Goal: Complete application form: Complete application form

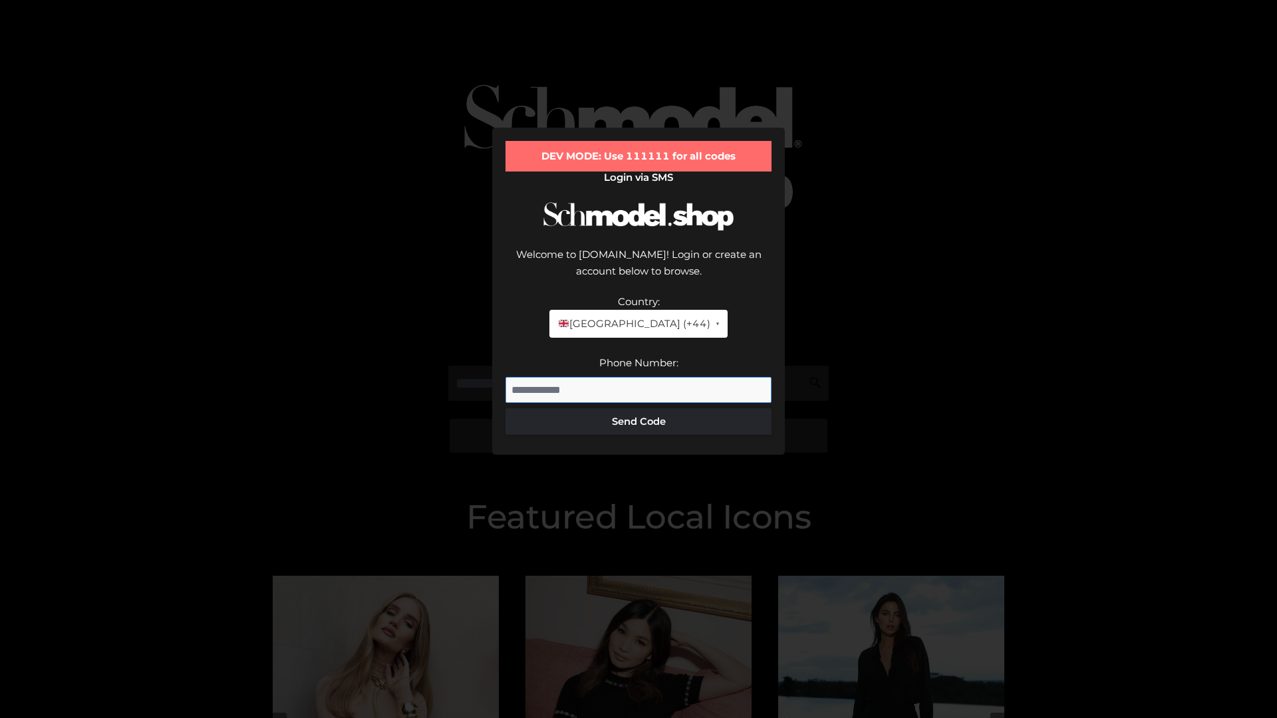
click at [638, 377] on input "Phone Number:" at bounding box center [638, 390] width 266 height 27
type input "**********"
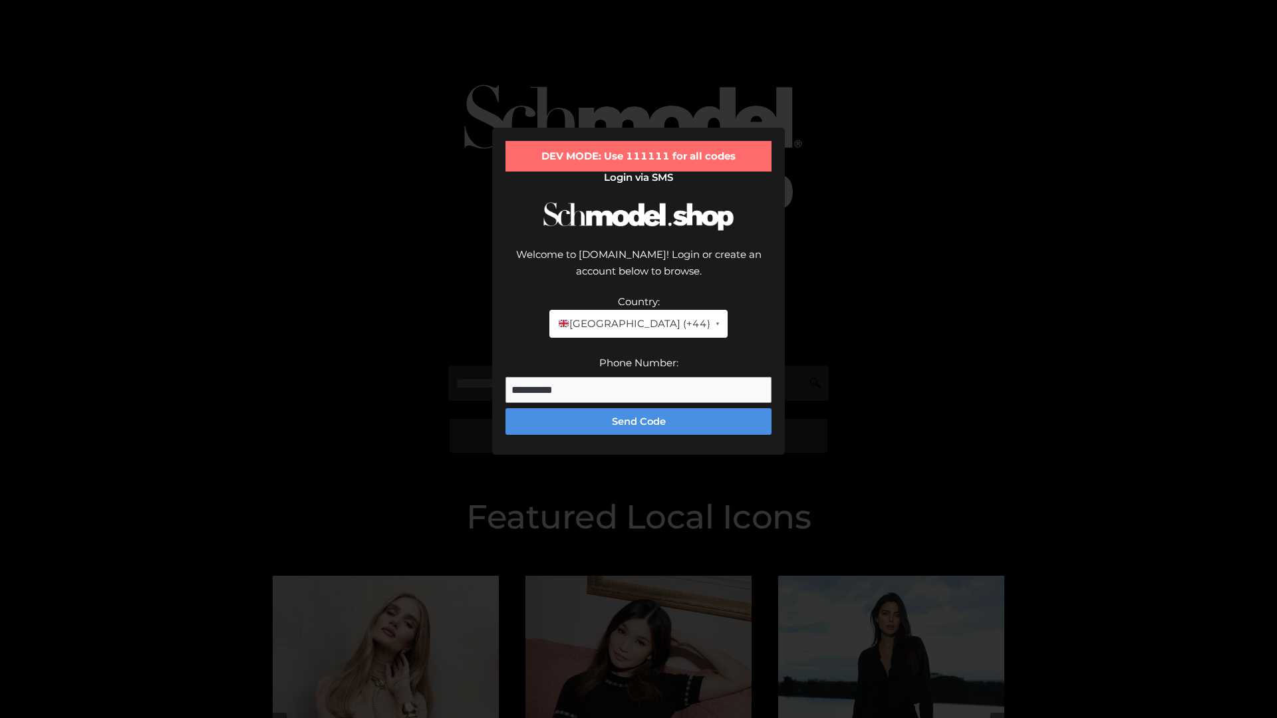
click at [638, 408] on button "Send Code" at bounding box center [638, 421] width 266 height 27
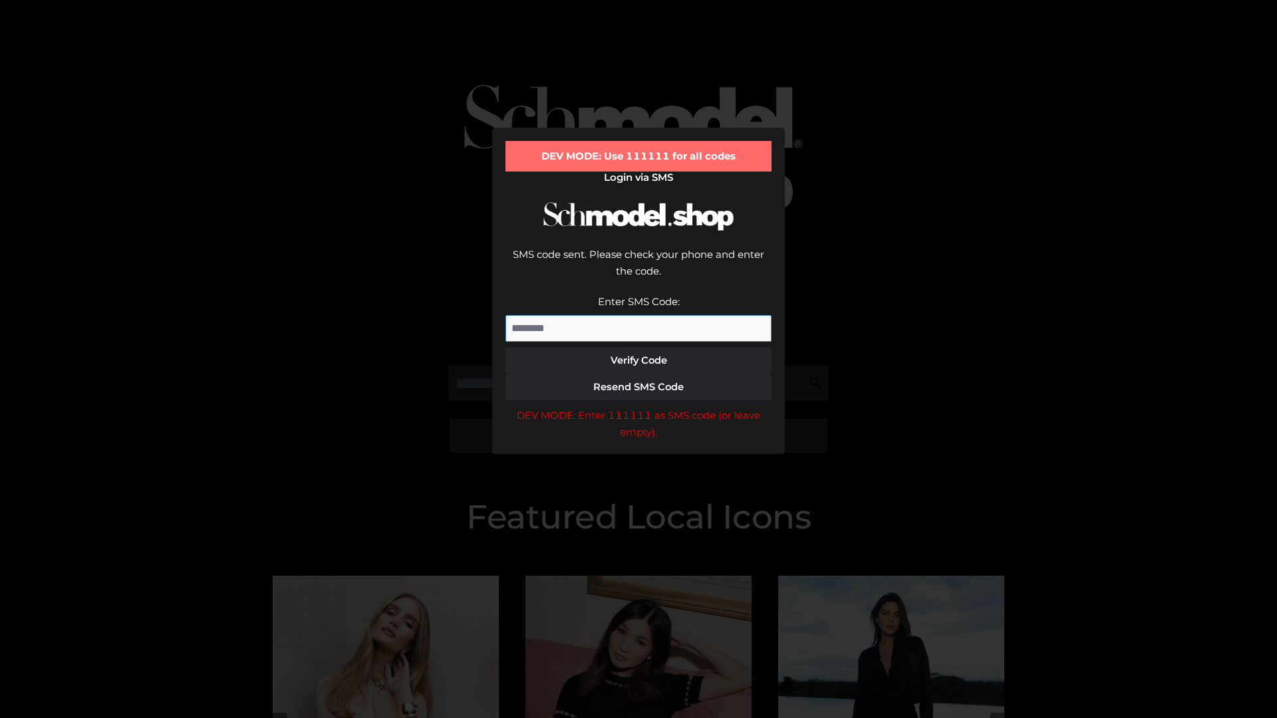
click at [638, 315] on input "Enter SMS Code:" at bounding box center [638, 328] width 266 height 27
type input "******"
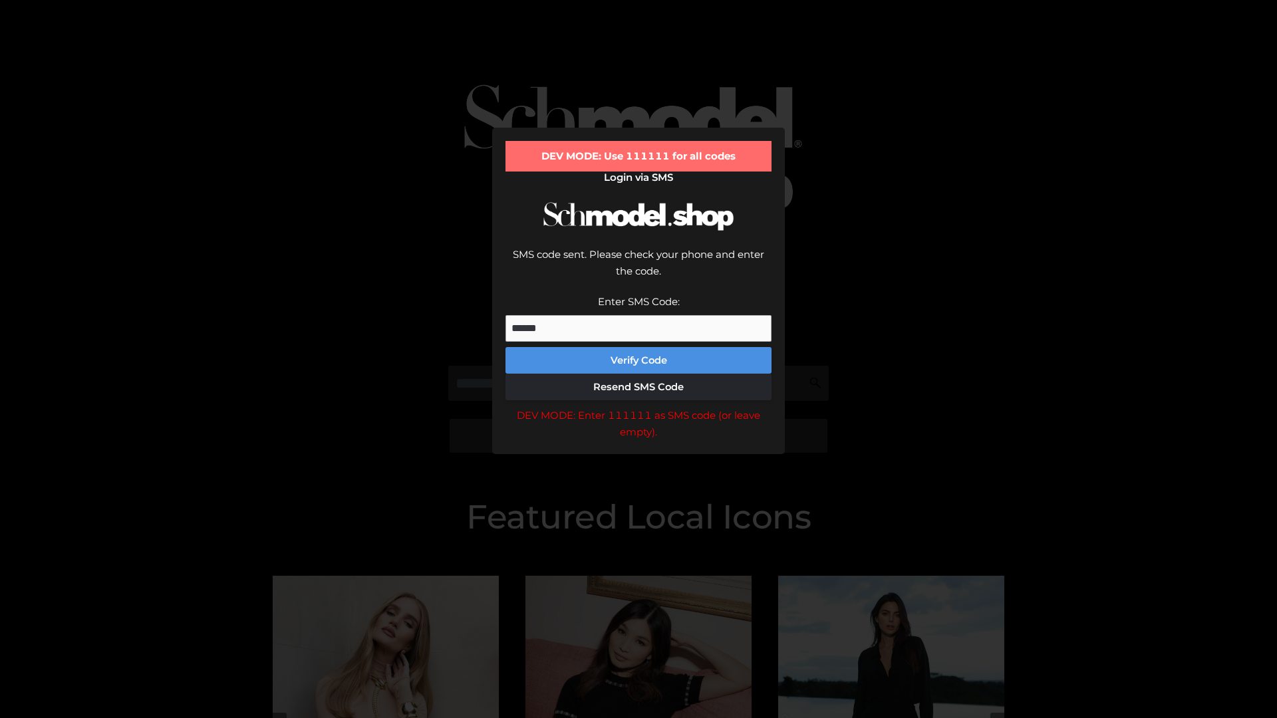
click at [638, 347] on button "Verify Code" at bounding box center [638, 360] width 266 height 27
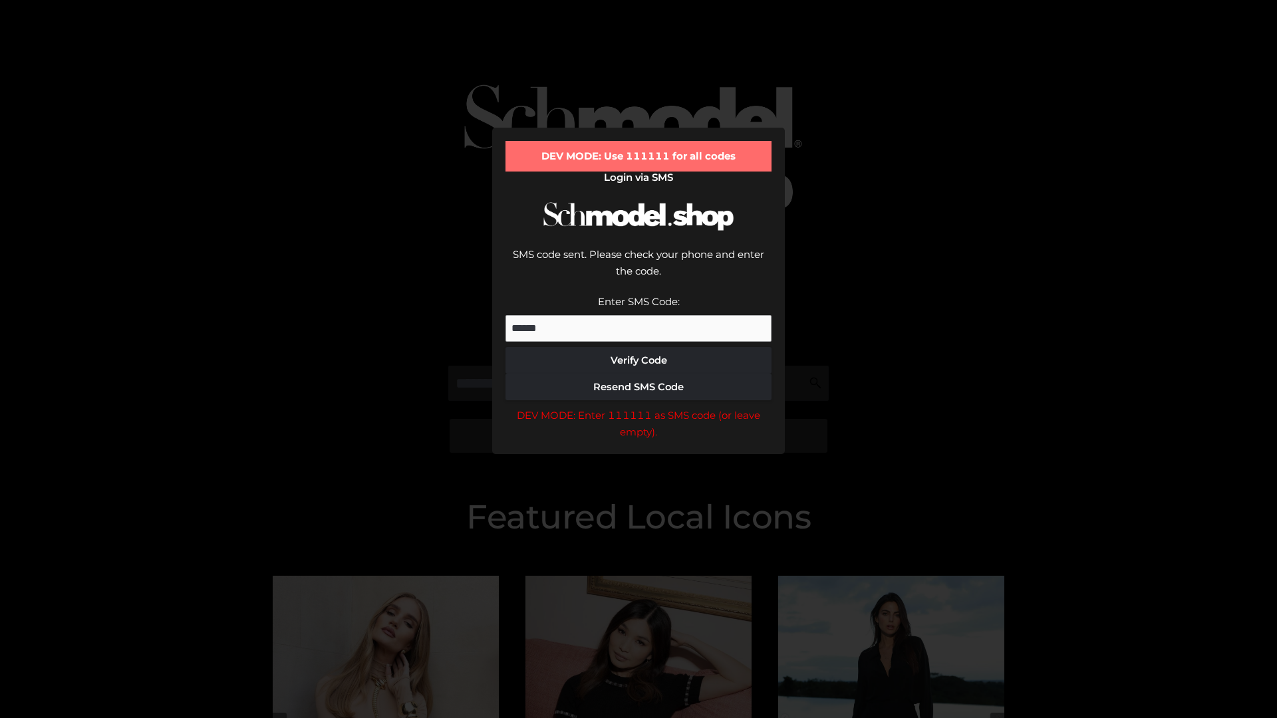
click at [638, 407] on div "DEV MODE: Enter 111111 as SMS code (or leave empty)." at bounding box center [638, 424] width 266 height 34
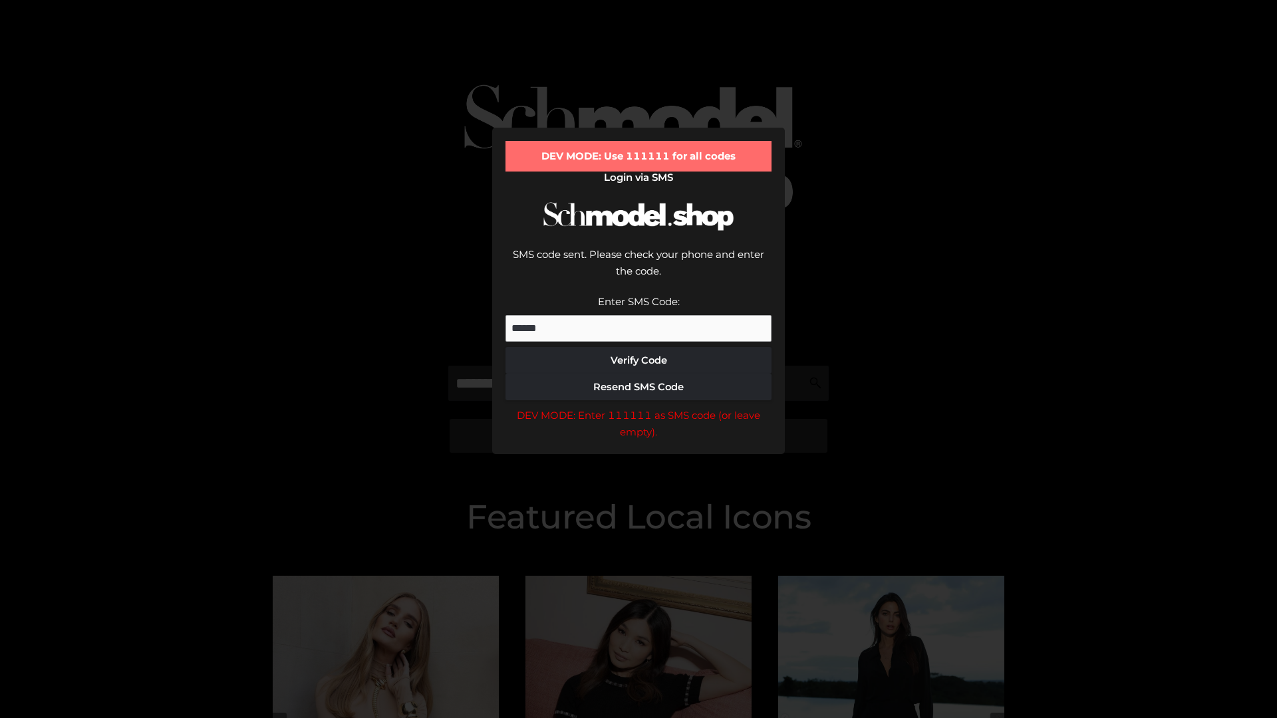
click at [638, 407] on div "DEV MODE: Enter 111111 as SMS code (or leave empty)." at bounding box center [638, 424] width 266 height 34
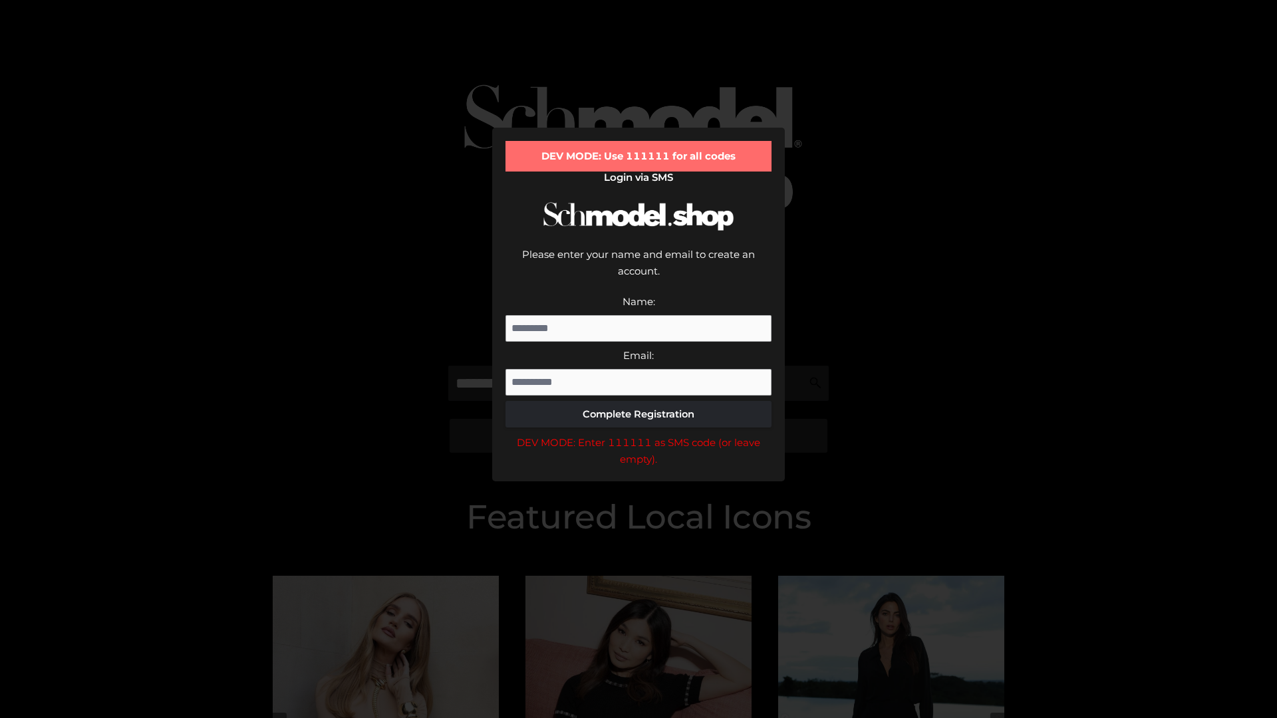
click at [638, 434] on div "DEV MODE: Enter 111111 as SMS code (or leave empty)." at bounding box center [638, 451] width 266 height 34
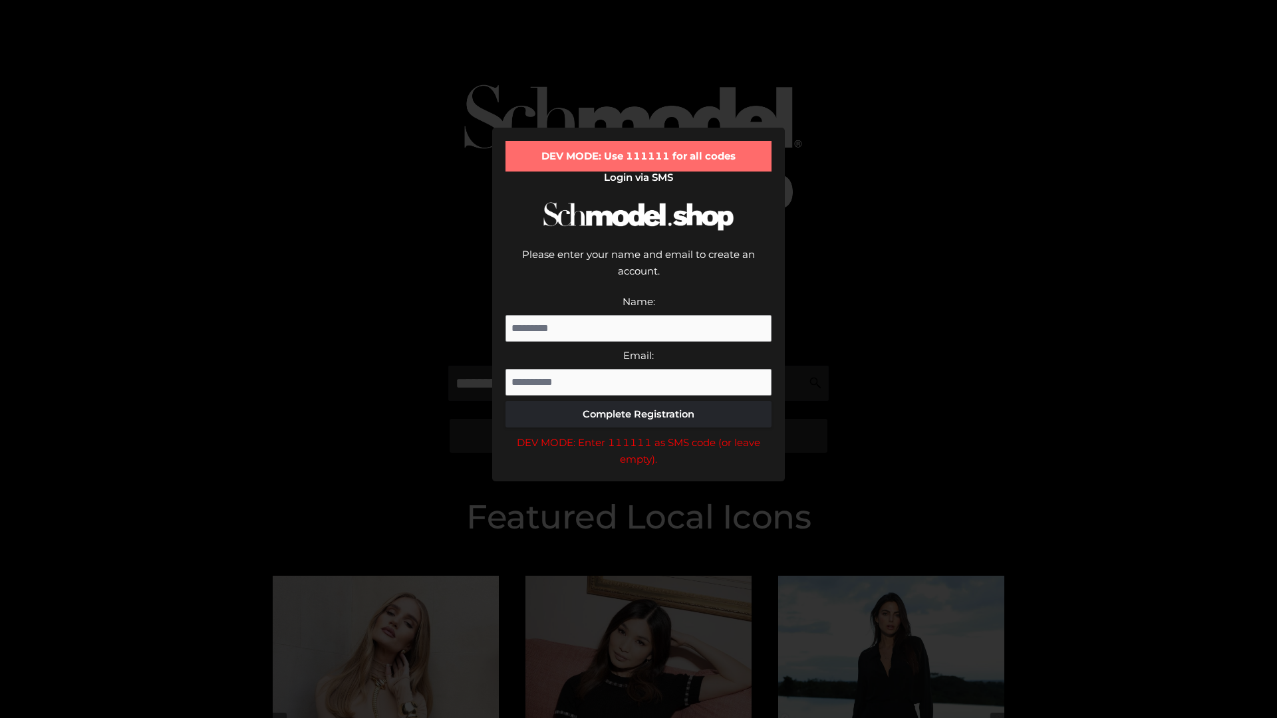
click at [638, 434] on div "DEV MODE: Enter 111111 as SMS code (or leave empty)." at bounding box center [638, 451] width 266 height 34
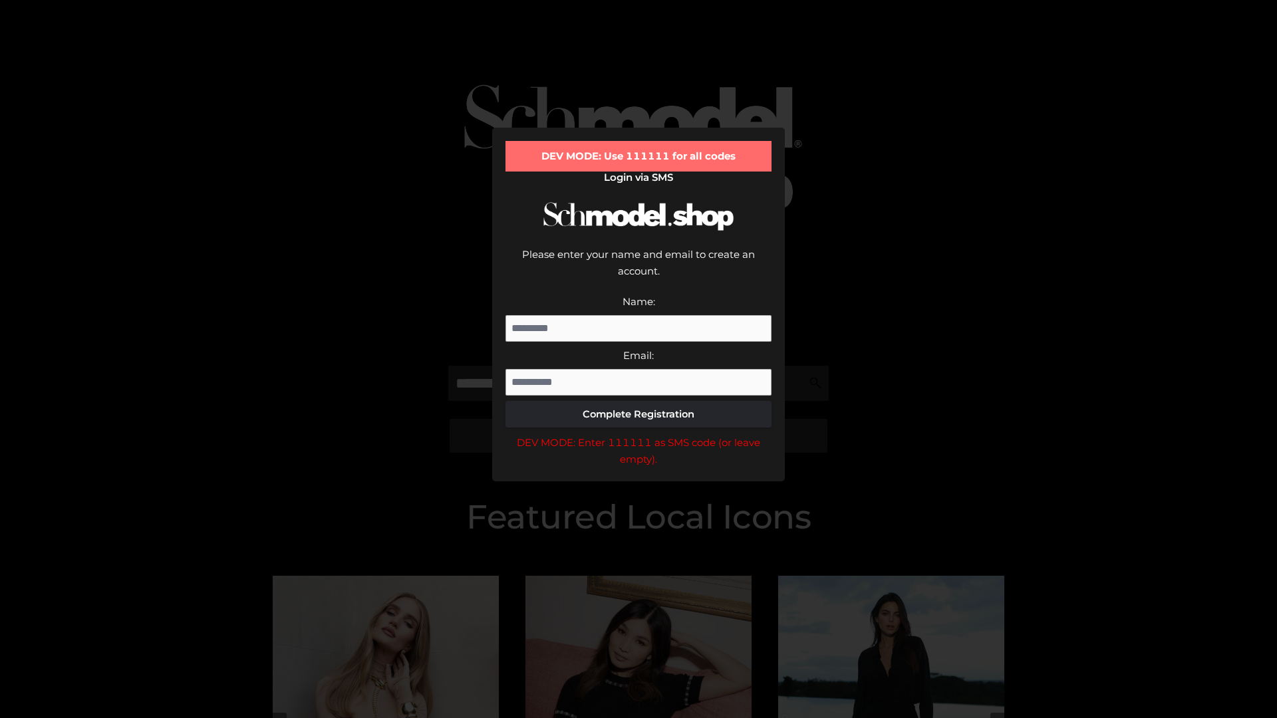
click at [638, 434] on div "DEV MODE: Enter 111111 as SMS code (or leave empty)." at bounding box center [638, 451] width 266 height 34
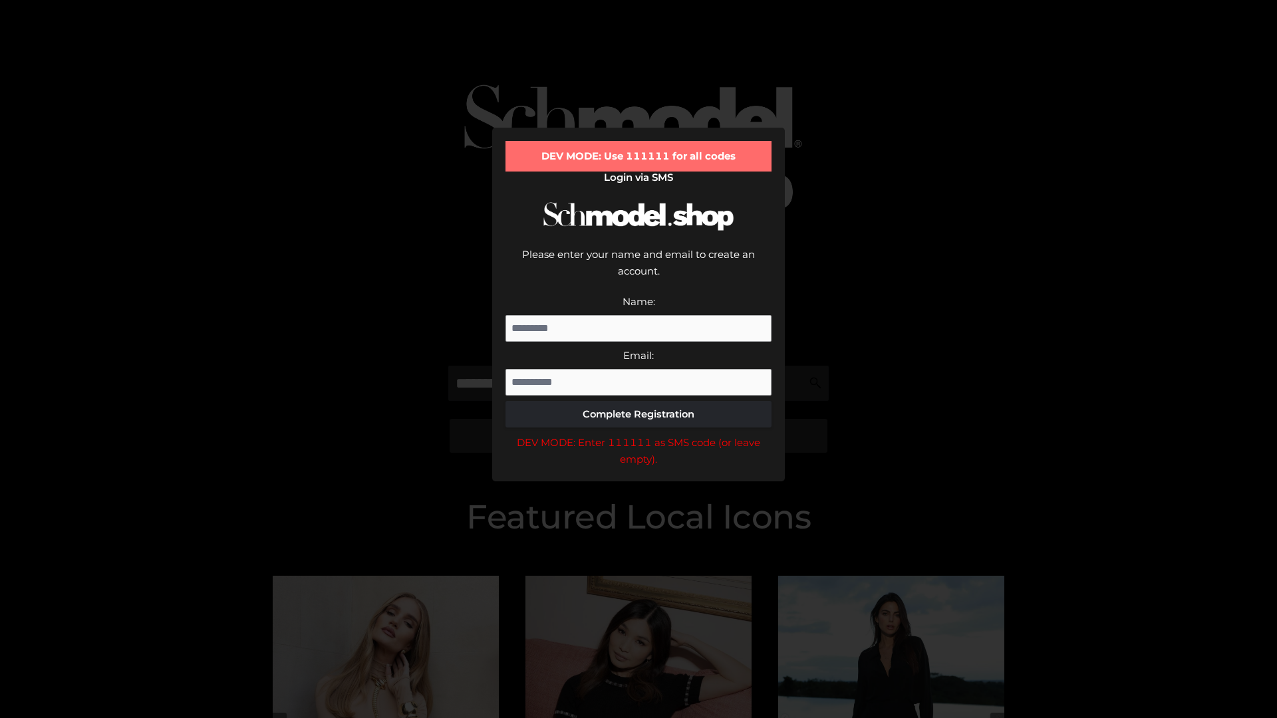
click at [638, 434] on div "DEV MODE: Enter 111111 as SMS code (or leave empty)." at bounding box center [638, 451] width 266 height 34
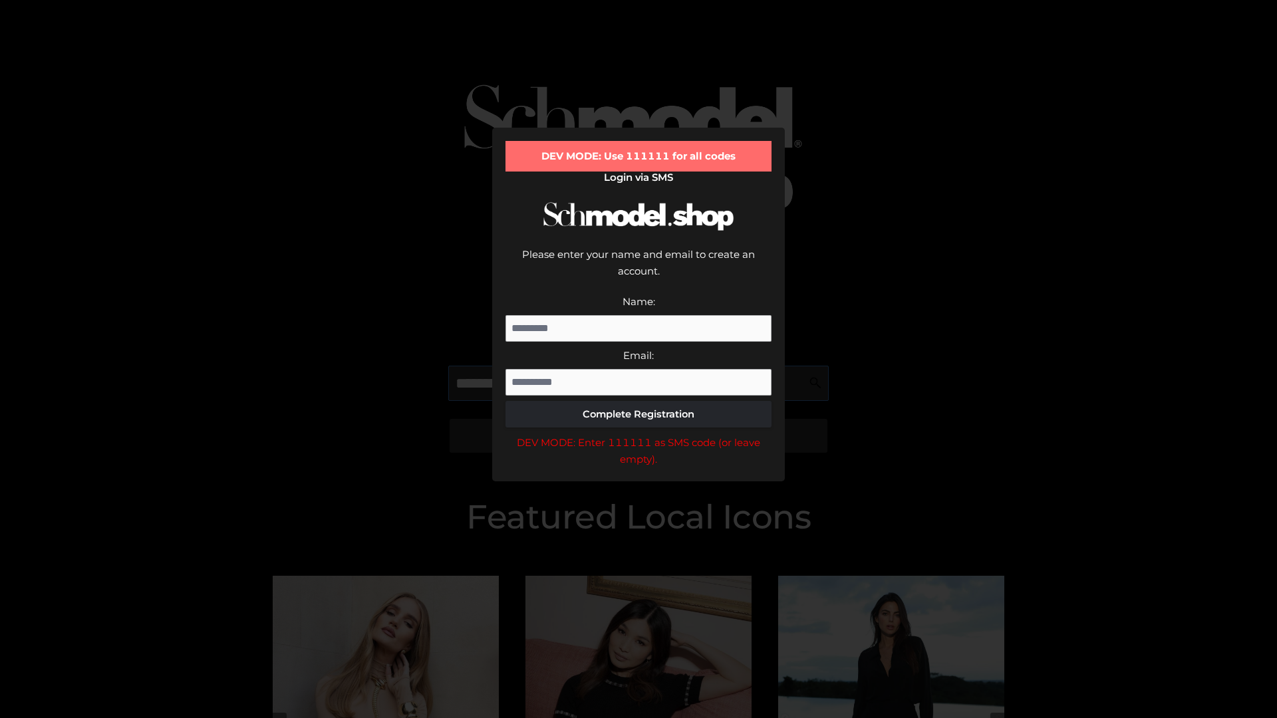
scroll to position [0, 33]
click at [638, 434] on div "DEV MODE: Enter 111111 as SMS code (or leave empty)." at bounding box center [638, 451] width 266 height 34
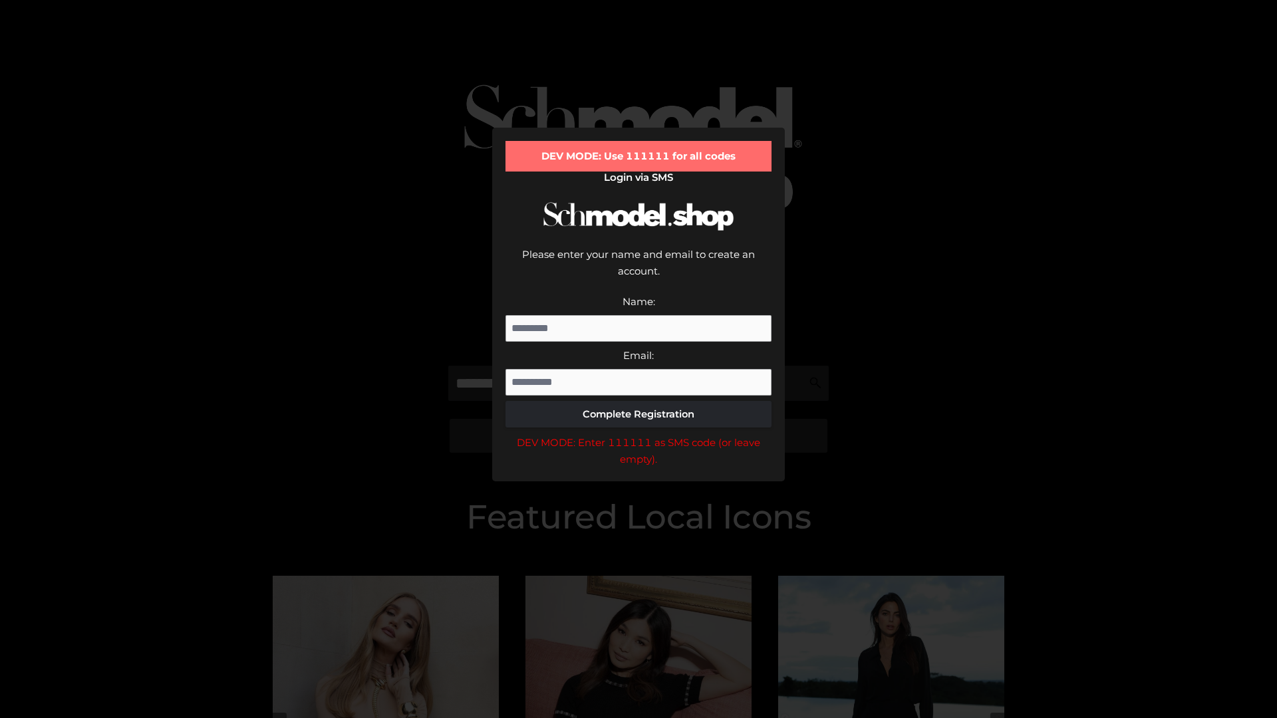
click at [638, 434] on div "DEV MODE: Enter 111111 as SMS code (or leave empty)." at bounding box center [638, 451] width 266 height 34
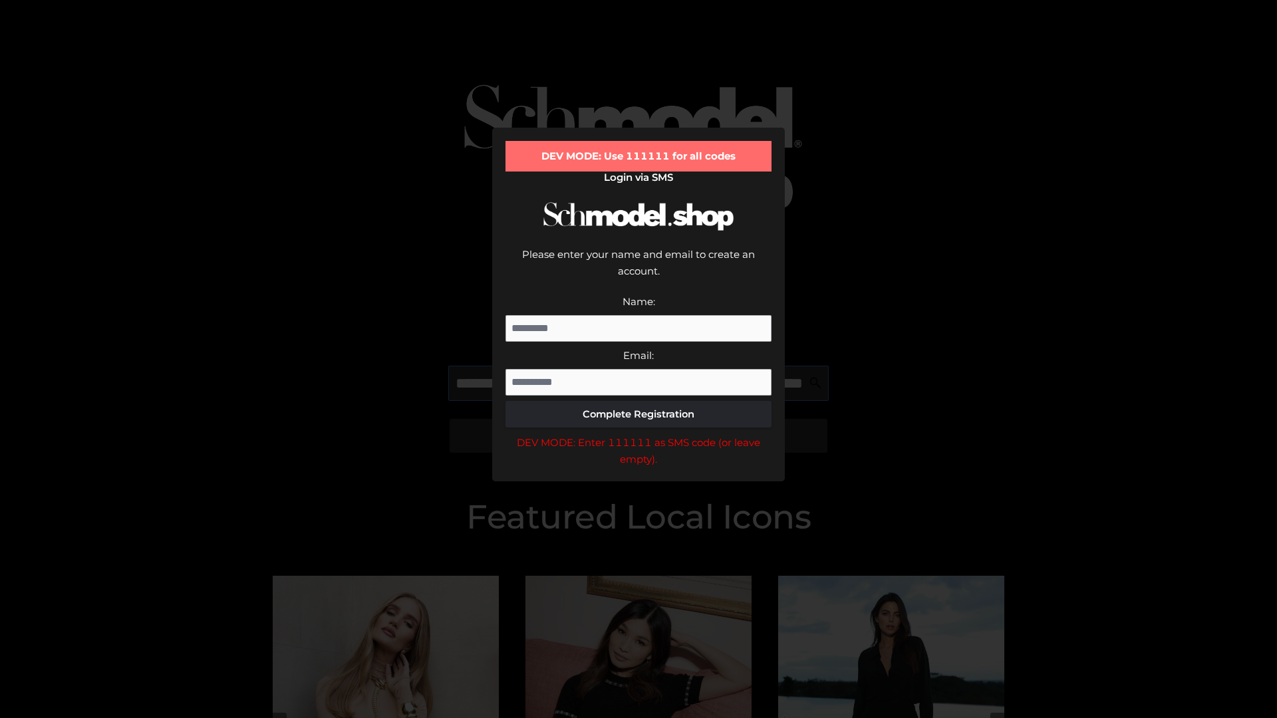
scroll to position [0, 116]
click at [638, 434] on div "DEV MODE: Enter 111111 as SMS code (or leave empty)." at bounding box center [638, 451] width 266 height 34
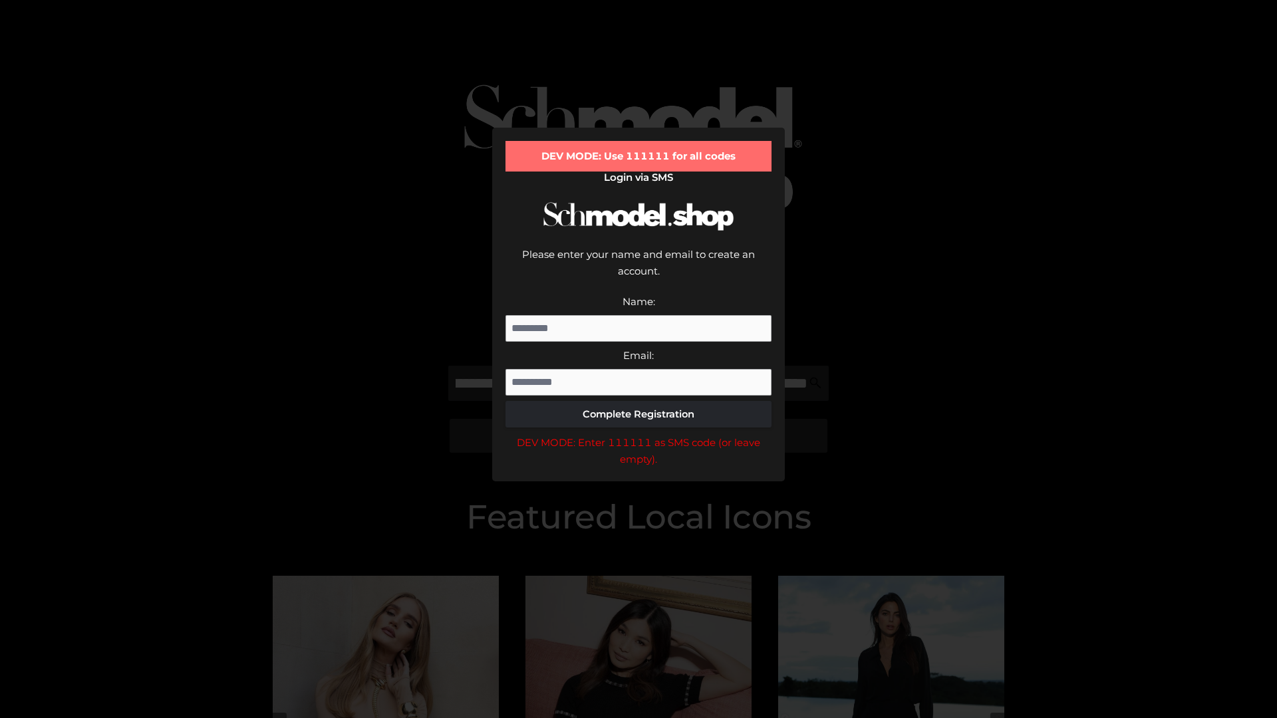
click at [638, 434] on div "DEV MODE: Enter 111111 as SMS code (or leave empty)." at bounding box center [638, 451] width 266 height 34
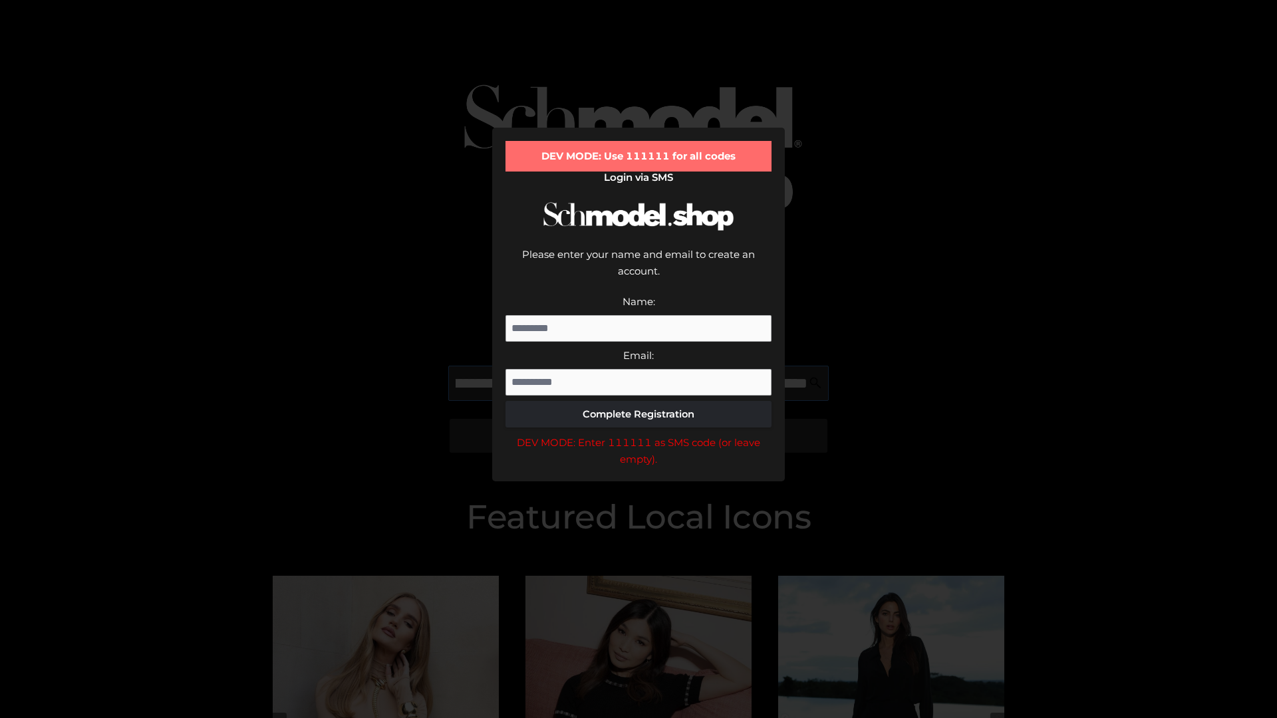
scroll to position [0, 193]
click at [638, 434] on div "DEV MODE: Enter 111111 as SMS code (or leave empty)." at bounding box center [638, 451] width 266 height 34
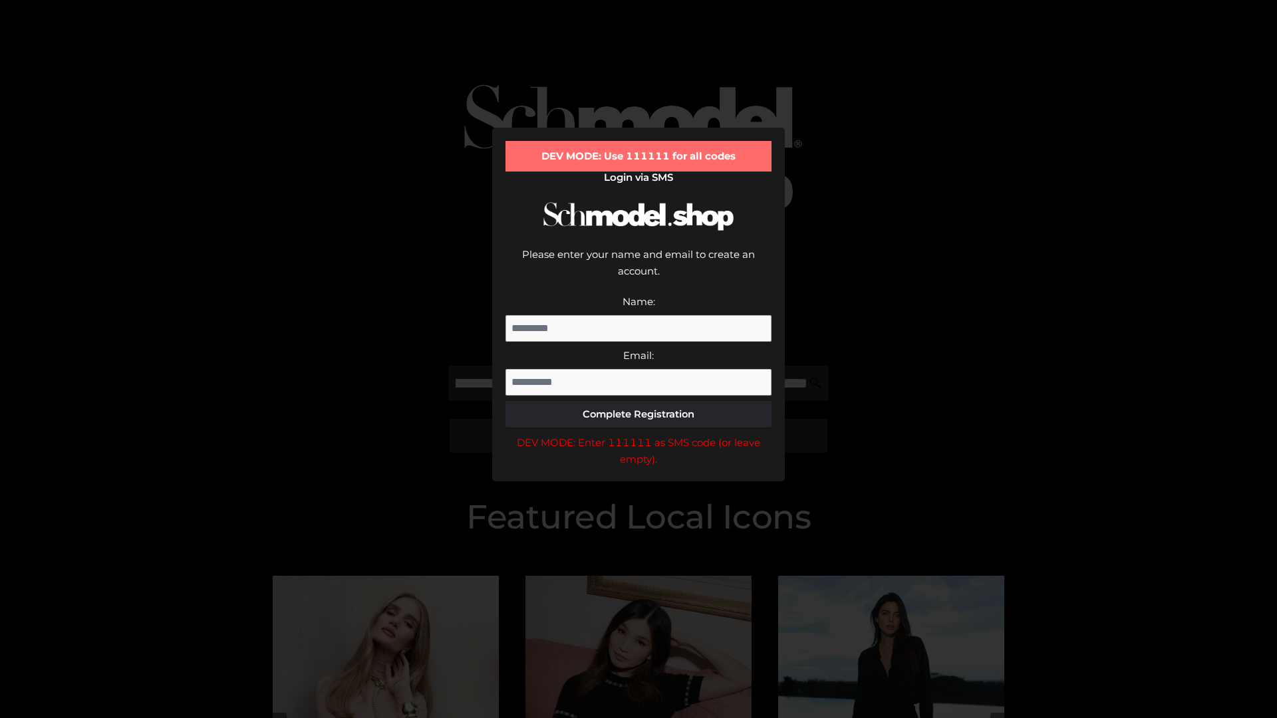
click at [638, 434] on div "DEV MODE: Enter 111111 as SMS code (or leave empty)." at bounding box center [638, 451] width 266 height 34
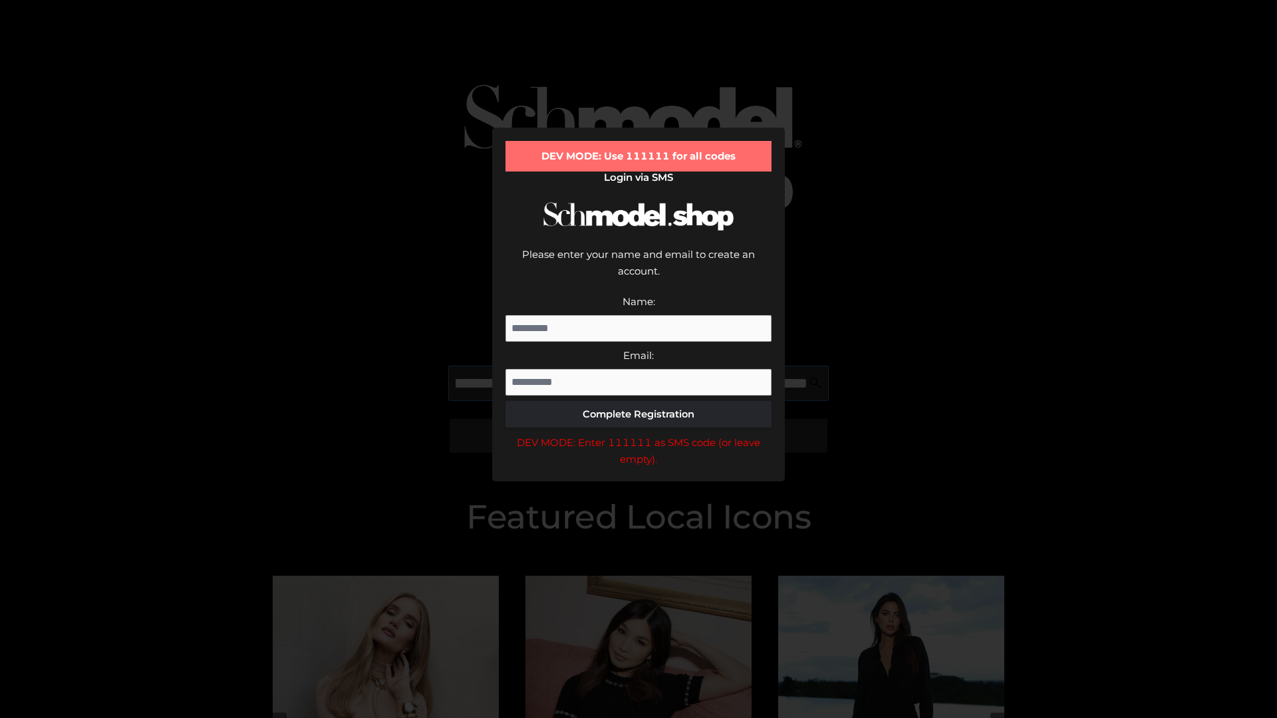
scroll to position [0, 274]
click at [638, 434] on div "DEV MODE: Enter 111111 as SMS code (or leave empty)." at bounding box center [638, 451] width 266 height 34
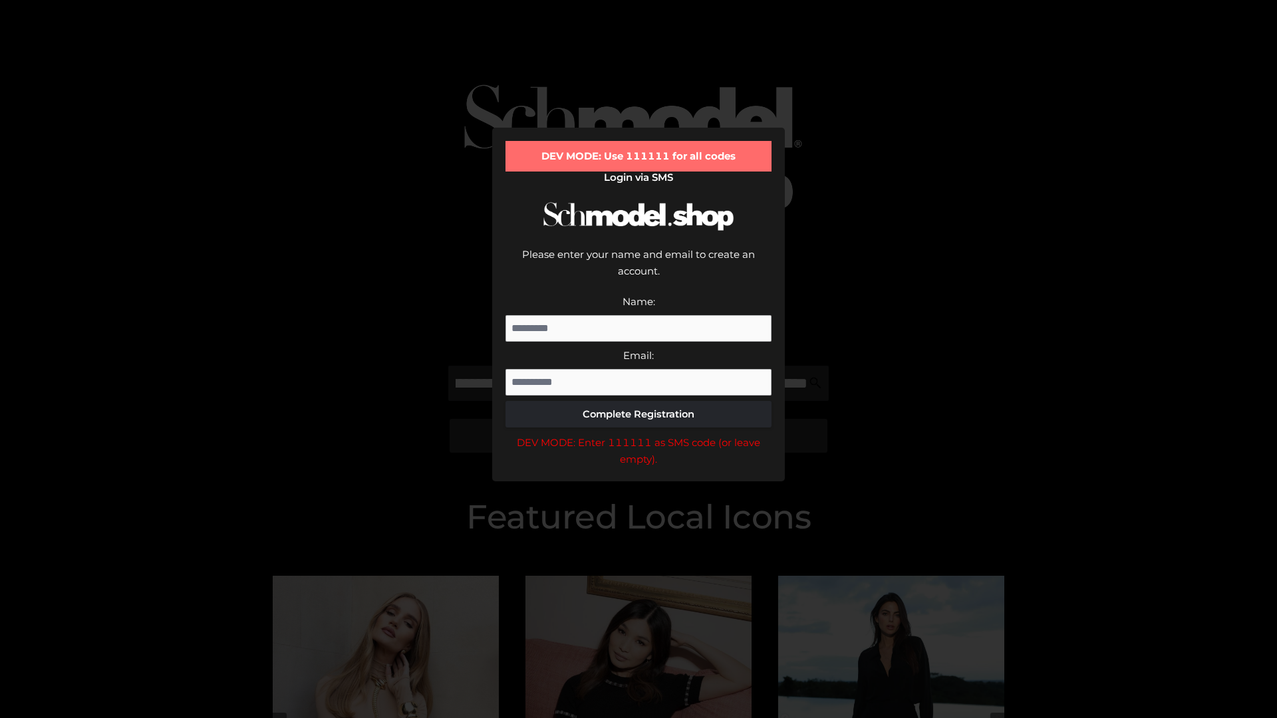
click at [638, 434] on div "DEV MODE: Enter 111111 as SMS code (or leave empty)." at bounding box center [638, 451] width 266 height 34
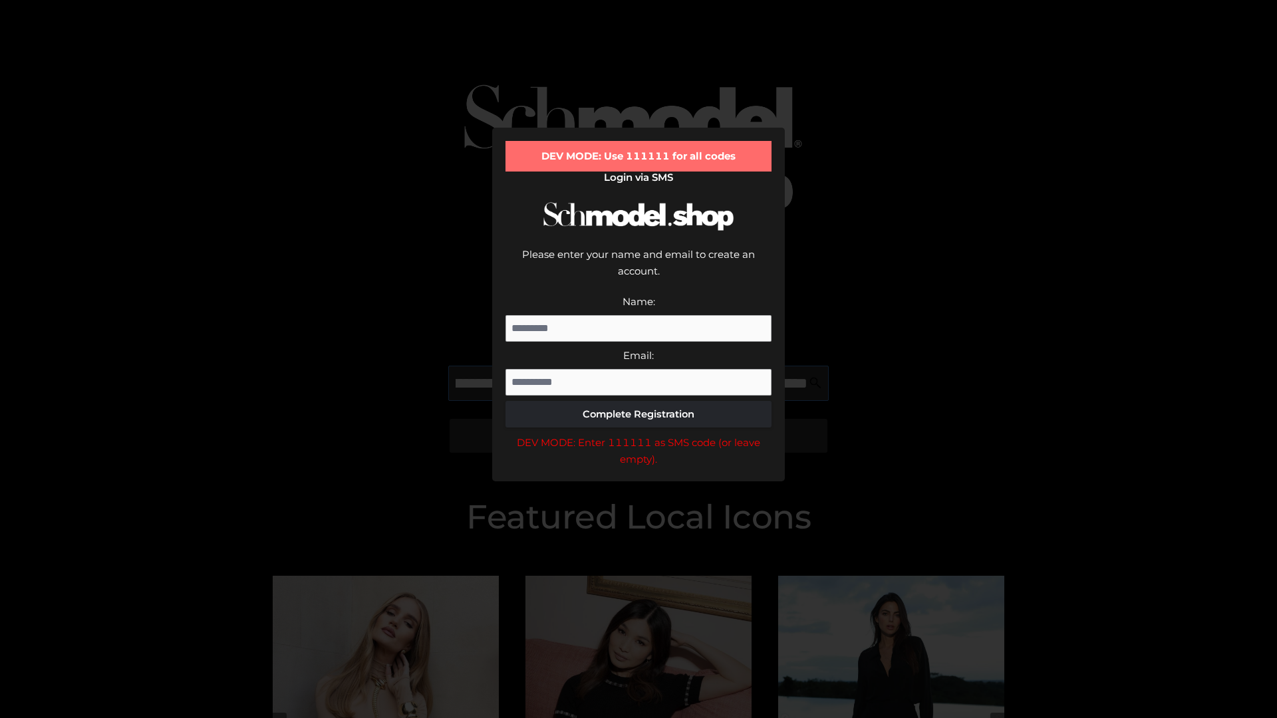
scroll to position [0, 357]
click at [638, 434] on div "DEV MODE: Enter 111111 as SMS code (or leave empty)." at bounding box center [638, 451] width 266 height 34
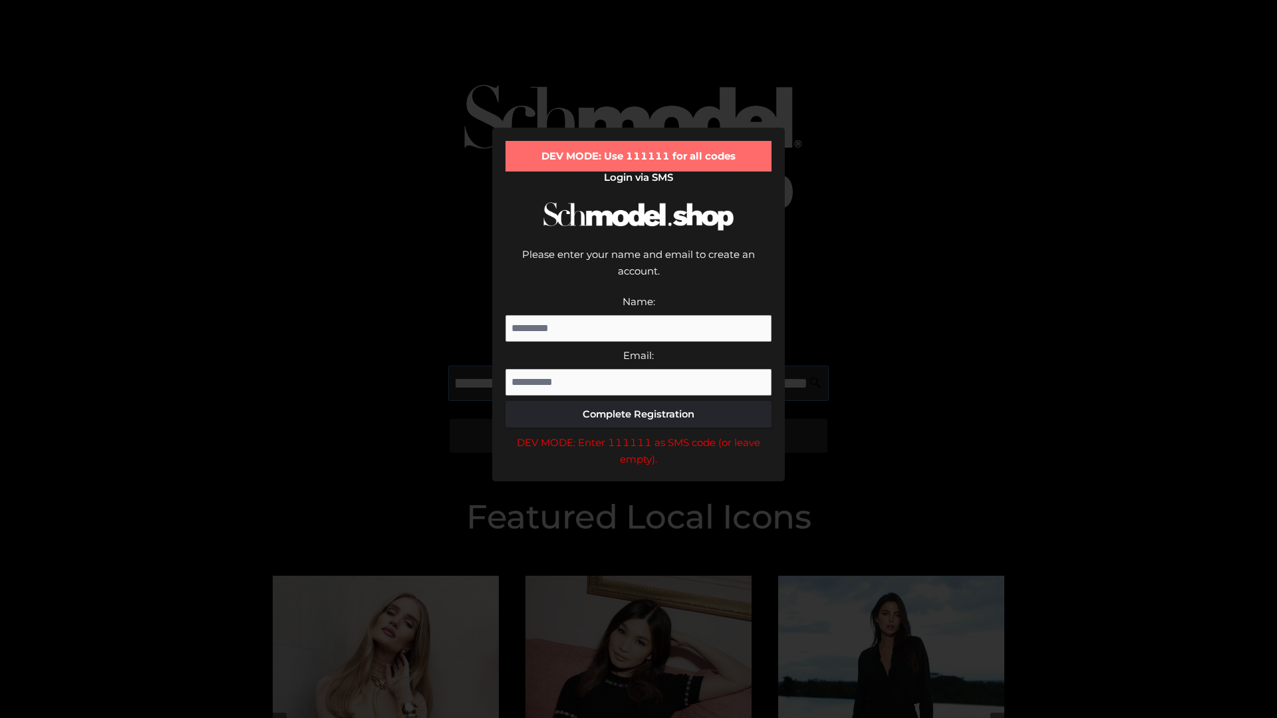
type input "**********"
